Goal: Entertainment & Leisure: Consume media (video, audio)

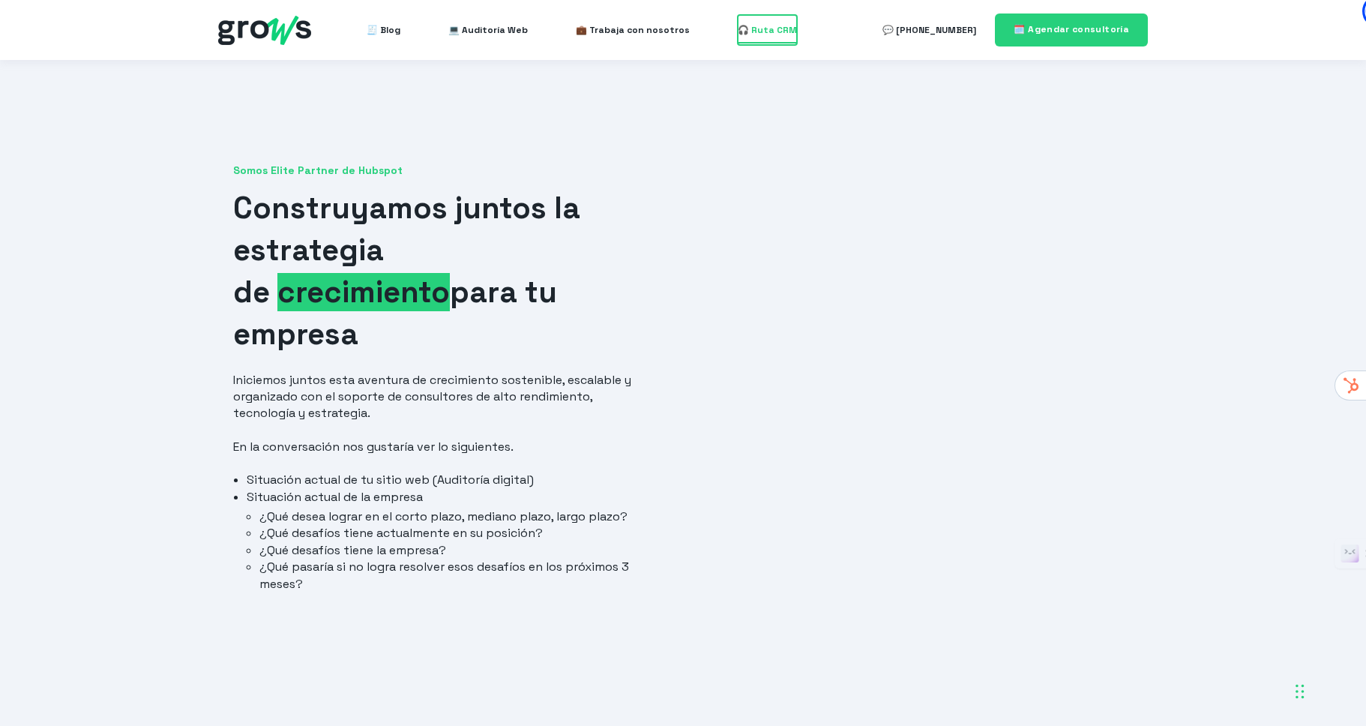
click at [739, 34] on span "🎧 Ruta CRM" at bounding box center [767, 30] width 59 height 30
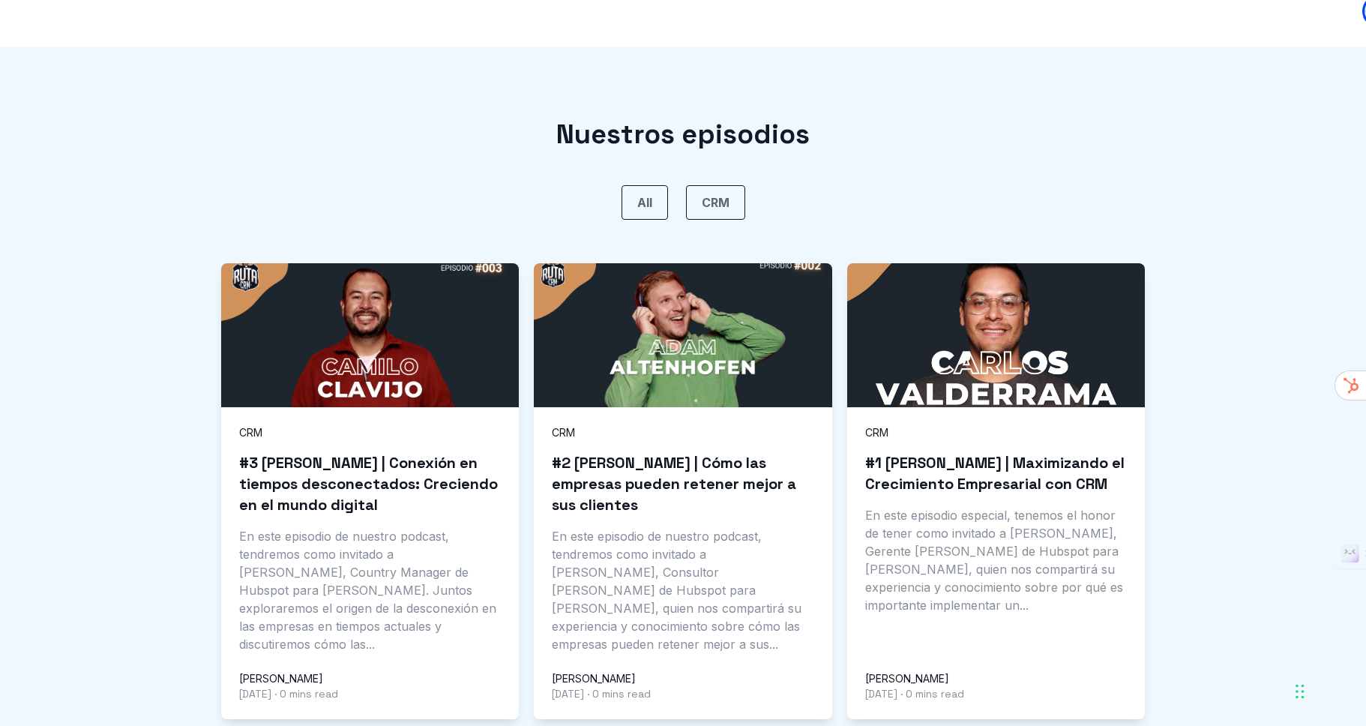
scroll to position [784, 0]
click at [394, 451] on h3 "#3 [PERSON_NAME] | Conexión en tiempos desconectados: Creciendo en el mundo dig…" at bounding box center [370, 482] width 262 height 63
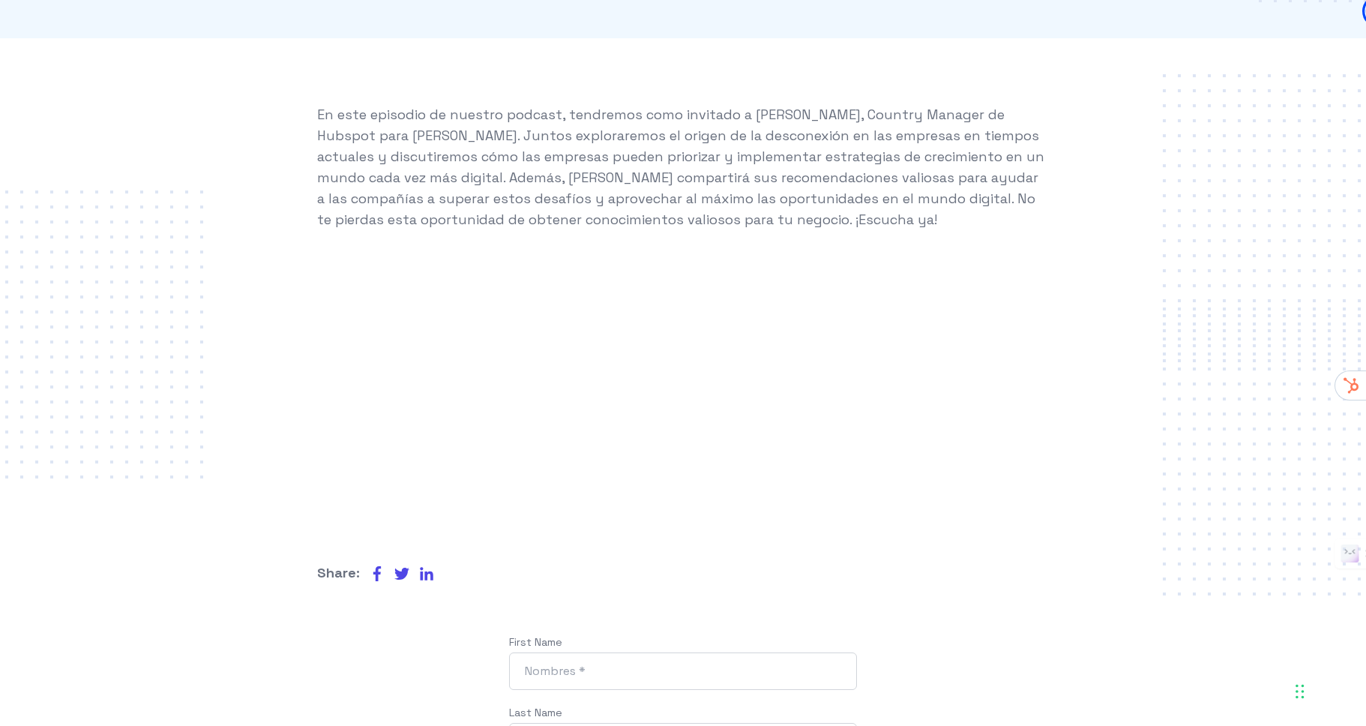
scroll to position [773, 0]
